Goal: Task Accomplishment & Management: Use online tool/utility

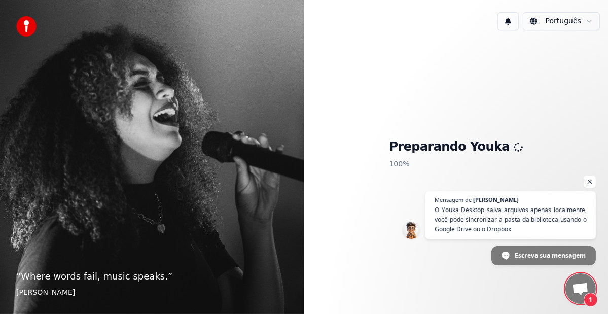
scroll to position [1913, 0]
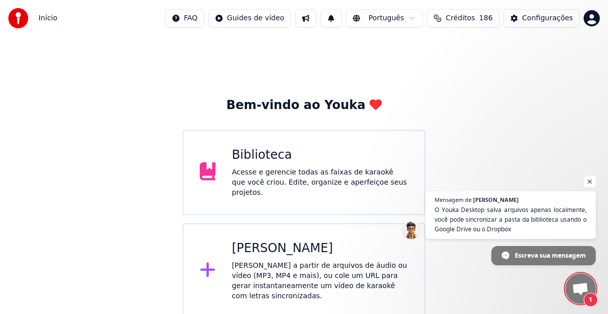
click at [569, 289] on span "1" at bounding box center [580, 288] width 30 height 30
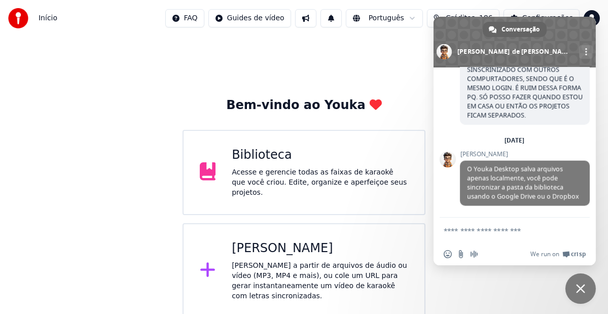
scroll to position [1971, 0]
type textarea "*"
type textarea "*********"
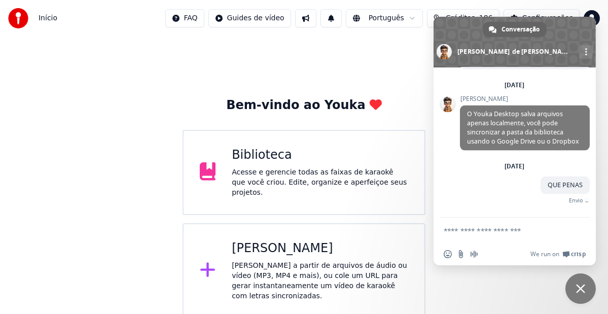
click at [581, 293] on span "Bate-papo" at bounding box center [580, 288] width 30 height 30
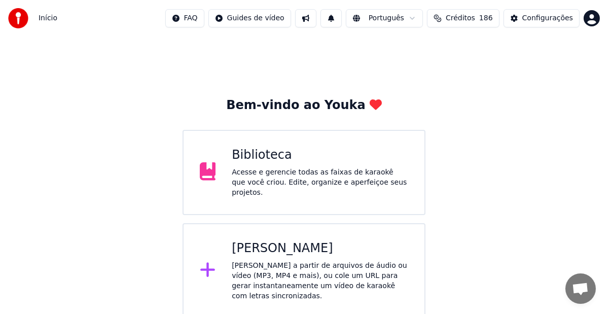
scroll to position [2015, 0]
click at [289, 262] on div "[PERSON_NAME] a partir de arquivos de áudio ou vídeo (MP3, MP4 e mais), ou cole…" at bounding box center [320, 281] width 176 height 41
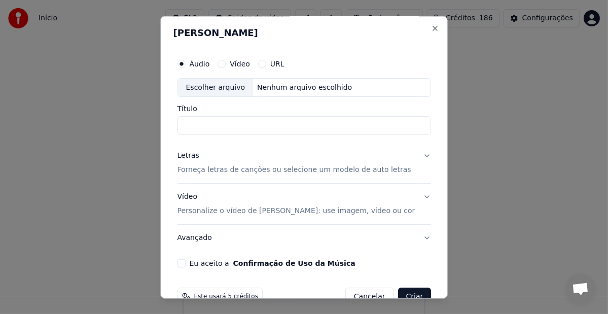
click at [224, 86] on div "Escolher arquivo" at bounding box center [215, 88] width 76 height 18
click at [231, 169] on p "Forneça letras de canções ou selecione um modelo de auto letras" at bounding box center [294, 170] width 234 height 10
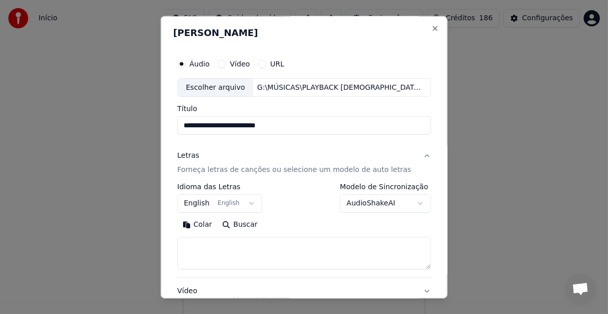
click at [211, 87] on div "Escolher arquivo" at bounding box center [215, 88] width 76 height 18
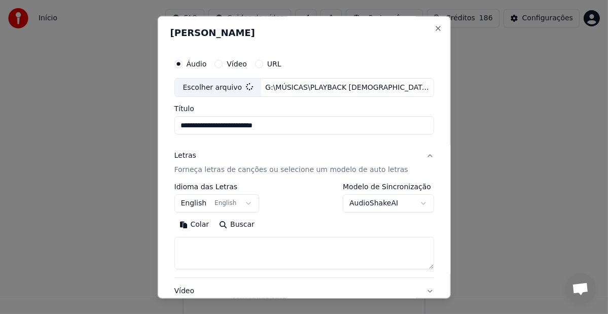
type input "**********"
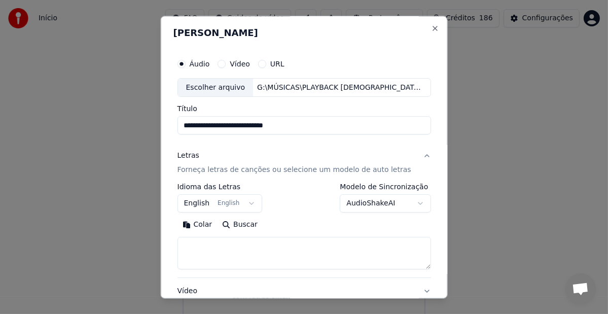
click at [249, 173] on p "Forneça letras de canções ou selecione um modelo de auto letras" at bounding box center [294, 170] width 234 height 10
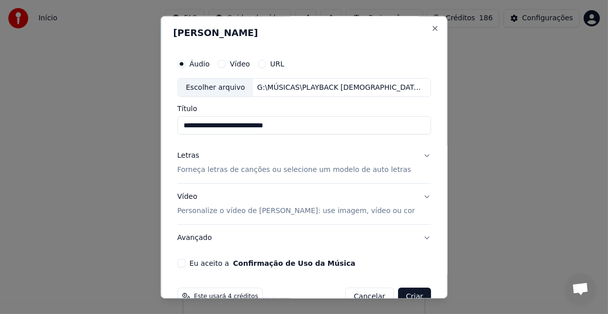
click at [229, 173] on p "Forneça letras de canções ou selecione um modelo de auto letras" at bounding box center [294, 170] width 234 height 10
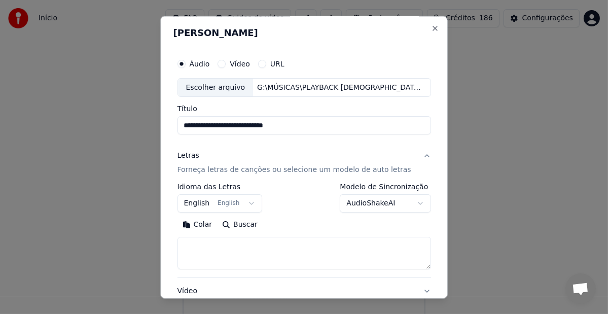
click at [247, 170] on p "Forneça letras de canções ou selecione um modelo de auto letras" at bounding box center [294, 170] width 234 height 10
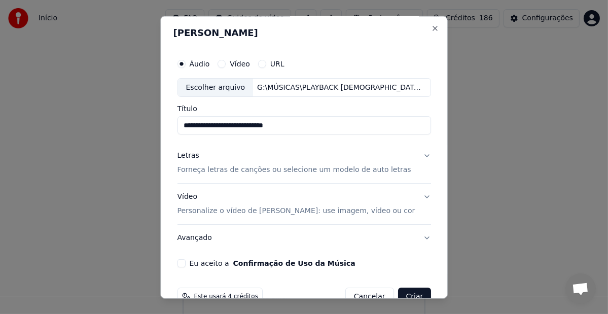
click at [247, 170] on p "Forneça letras de canções ou selecione um modelo de auto letras" at bounding box center [294, 170] width 234 height 10
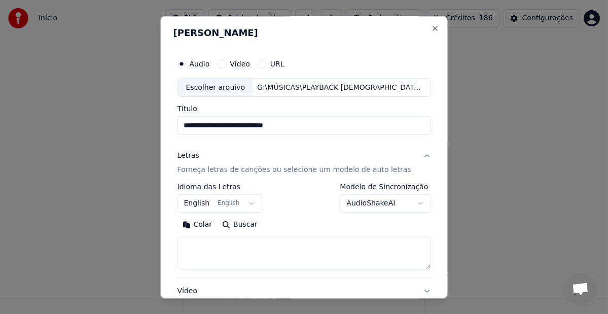
click at [268, 244] on textarea at bounding box center [304, 253] width 254 height 32
paste textarea "**********"
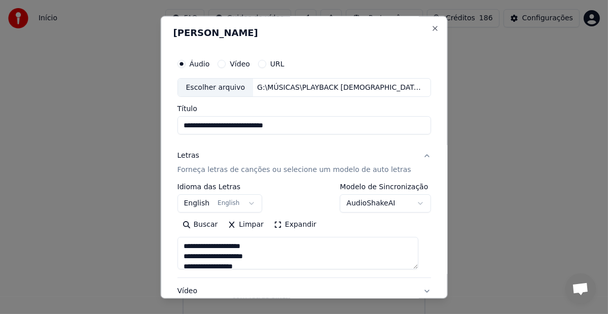
type textarea "**********"
click at [237, 206] on button "English English" at bounding box center [219, 204] width 85 height 18
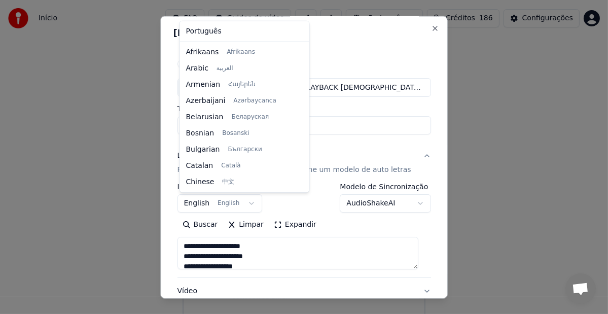
scroll to position [81, 0]
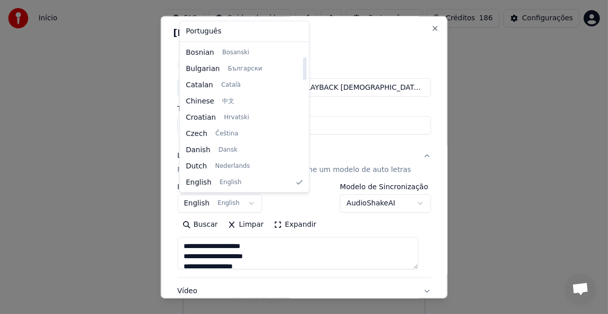
select select "**"
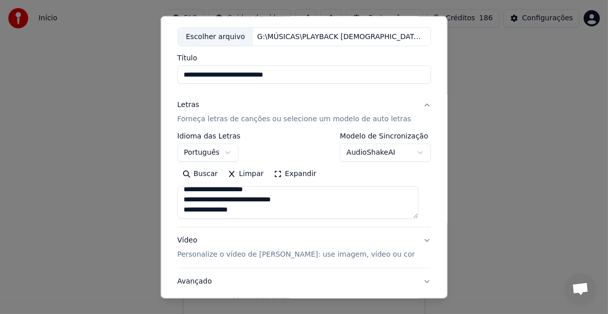
scroll to position [119, 0]
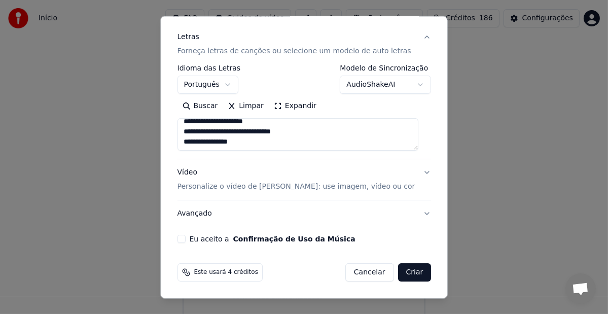
click at [205, 187] on p "Personalize o vídeo de [PERSON_NAME]: use imagem, vídeo ou cor" at bounding box center [296, 187] width 238 height 10
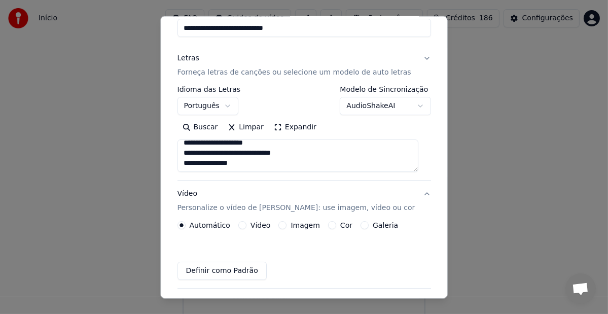
scroll to position [91, 0]
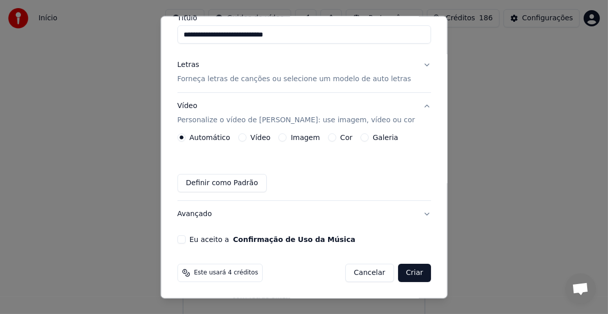
click at [215, 179] on button "Definir como Padrão" at bounding box center [221, 183] width 89 height 18
click at [258, 137] on label "Vídeo" at bounding box center [260, 137] width 20 height 7
click at [246, 137] on button "Vídeo" at bounding box center [242, 138] width 8 height 8
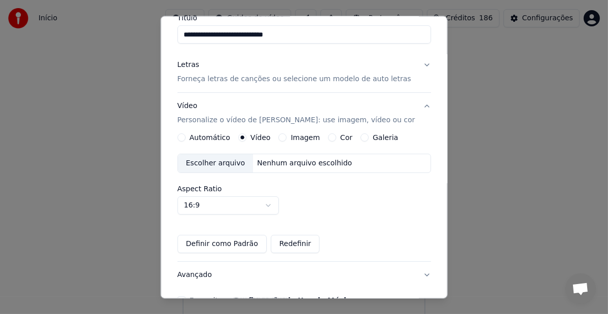
click at [216, 164] on div "Escolher arquivo" at bounding box center [215, 164] width 76 height 18
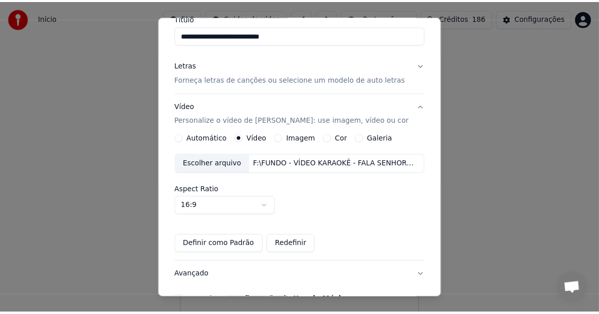
scroll to position [152, 0]
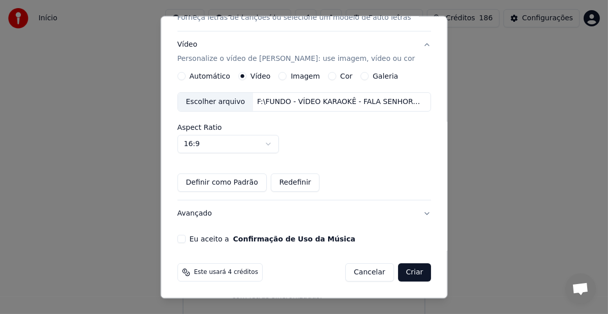
click at [184, 238] on button "Eu aceito a Confirmação de Uso da Música" at bounding box center [181, 239] width 8 height 8
click at [411, 272] on button "Criar" at bounding box center [413, 273] width 33 height 18
